Goal: Information Seeking & Learning: Learn about a topic

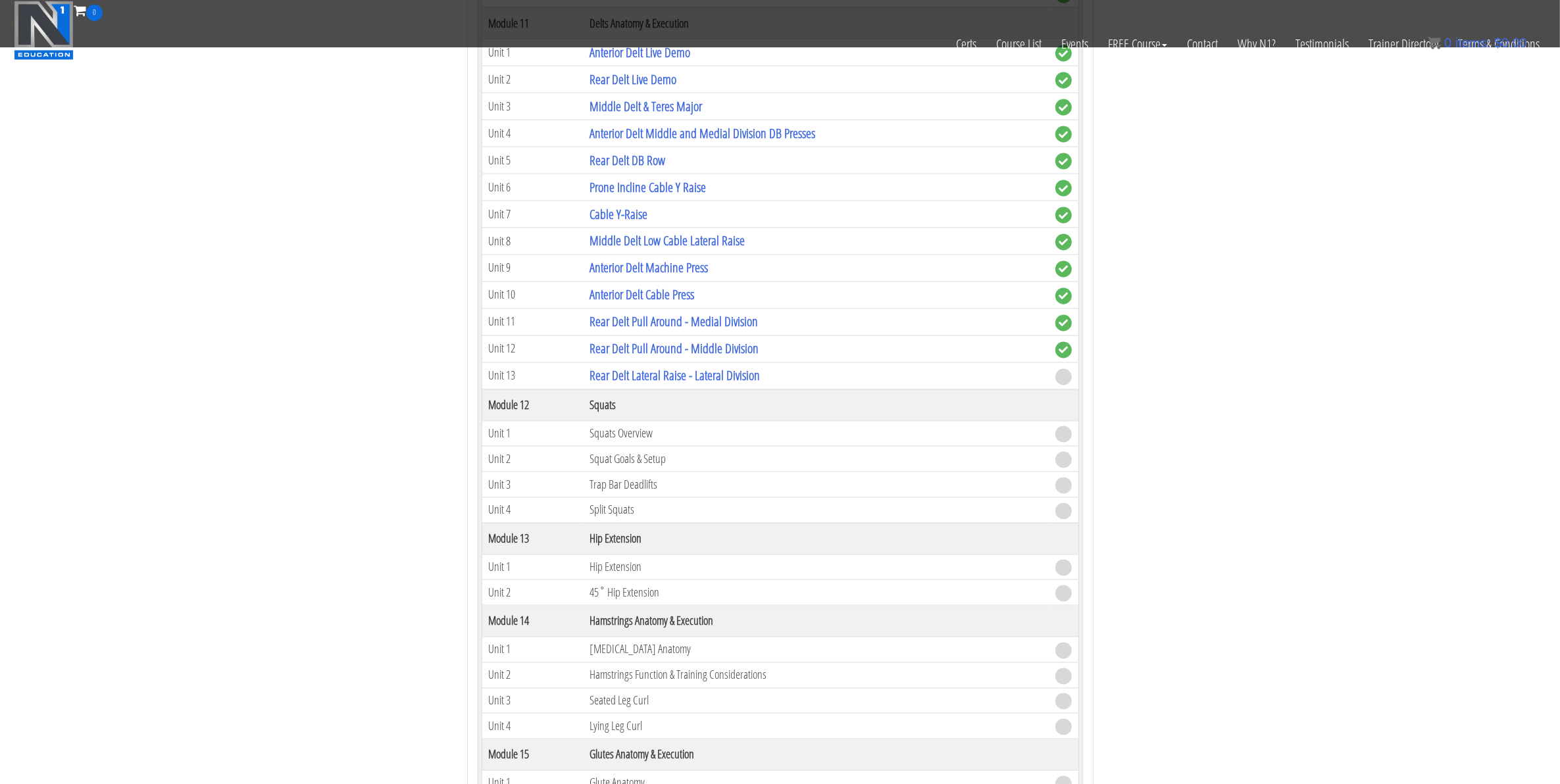
scroll to position [2877, 0]
click at [656, 382] on link "Rear Delt Lateral Raise - Lateral Division" at bounding box center [674, 373] width 170 height 18
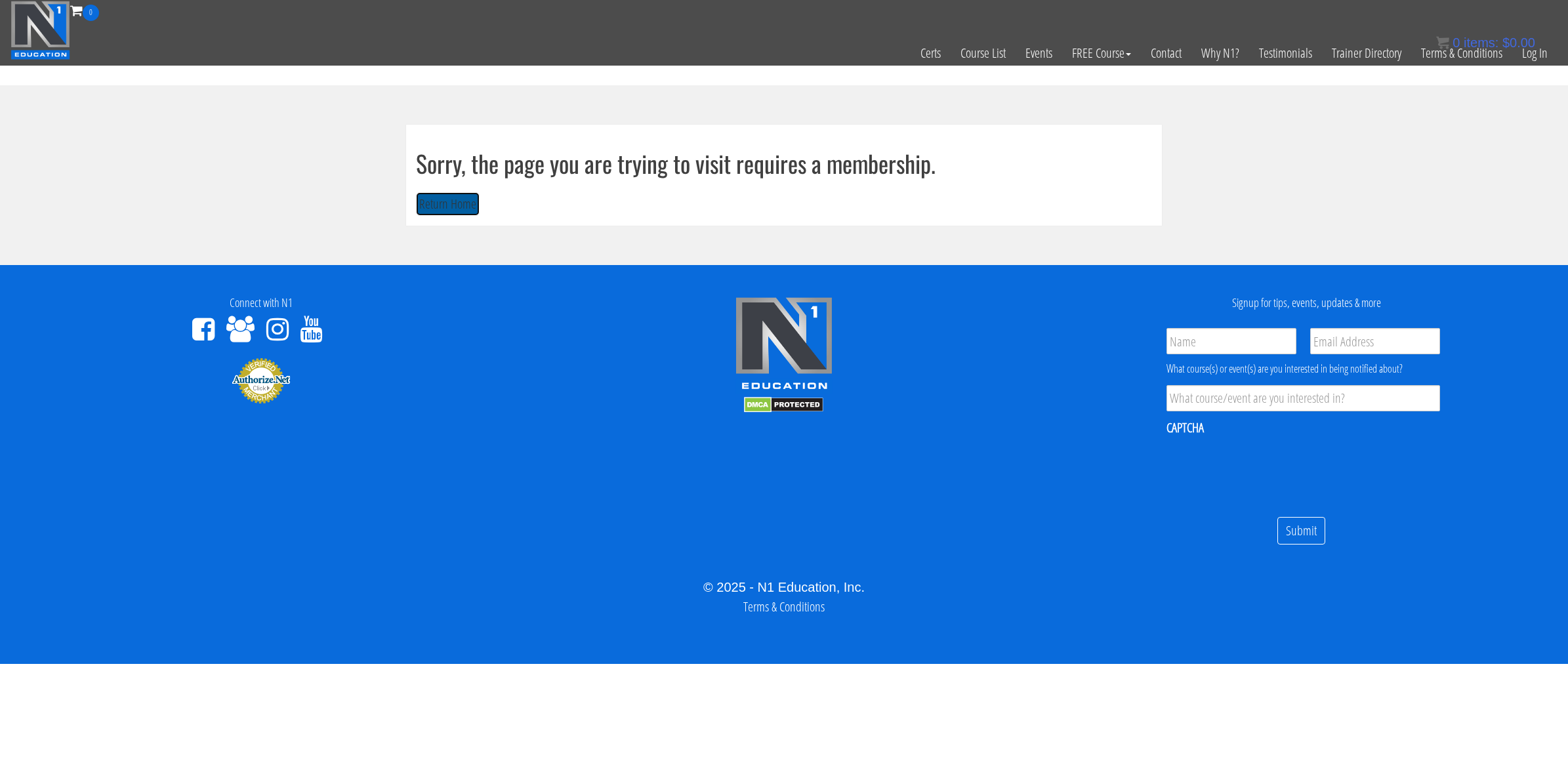
click at [439, 211] on button "Return Home" at bounding box center [448, 204] width 64 height 24
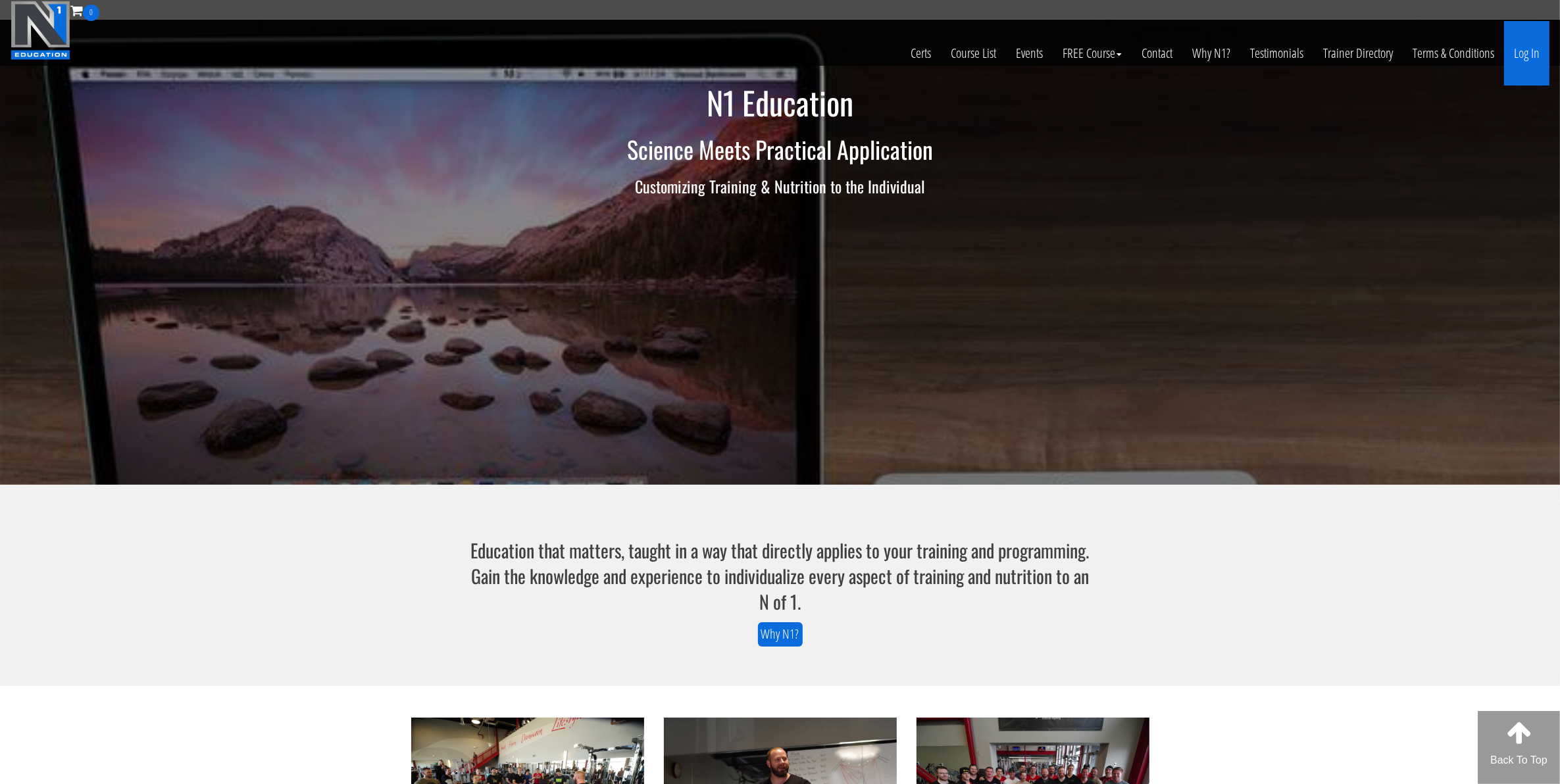
click at [1520, 61] on link "Log In" at bounding box center [1527, 53] width 45 height 65
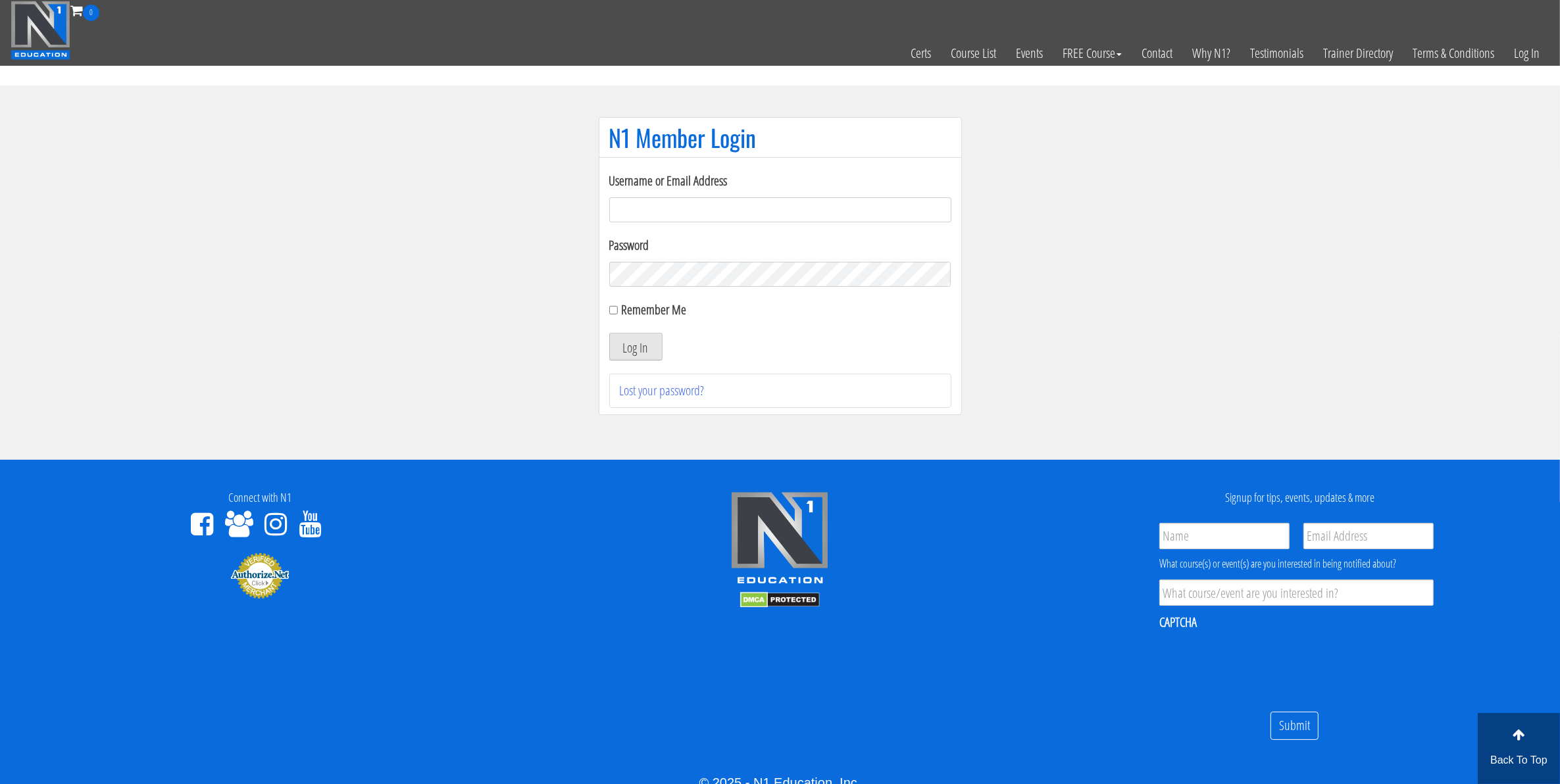
type input "mccademorgan1@gmail.com"
click at [616, 354] on button "Log In" at bounding box center [636, 346] width 54 height 28
